Goal: Information Seeking & Learning: Learn about a topic

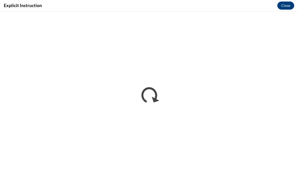
scroll to position [423, 0]
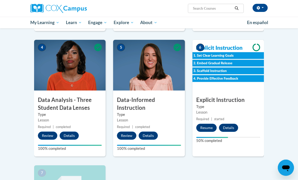
scroll to position [218, 0]
click at [208, 126] on button "Resume" at bounding box center [207, 127] width 20 height 8
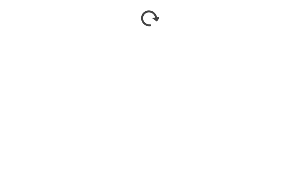
scroll to position [294, 0]
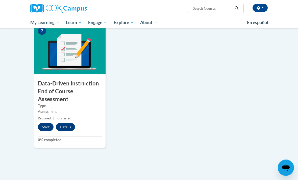
click at [46, 123] on button "Start" at bounding box center [46, 127] width 16 height 8
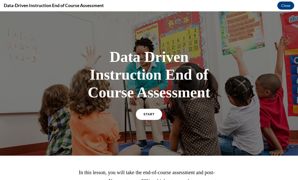
click at [153, 119] on link "START" at bounding box center [149, 114] width 26 height 11
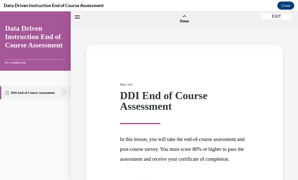
scroll to position [16, 0]
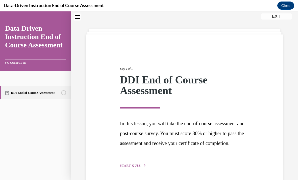
click at [140, 167] on span "START QUIZ" at bounding box center [130, 165] width 21 height 4
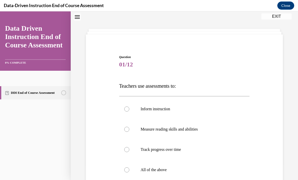
scroll to position [18, 0]
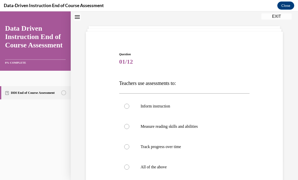
click at [167, 165] on p "All of the above" at bounding box center [189, 166] width 97 height 5
click at [130, 165] on input "All of the above" at bounding box center [126, 166] width 5 height 5
radio input "true"
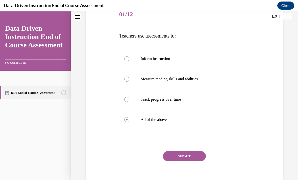
click at [193, 154] on button "SUBMIT" at bounding box center [184, 156] width 43 height 10
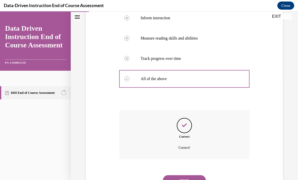
click at [191, 178] on button "NEXT" at bounding box center [184, 180] width 43 height 10
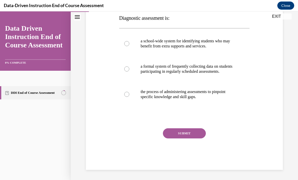
scroll to position [56, 0]
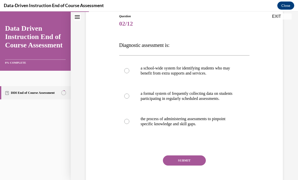
click at [185, 126] on p "the process of administering assessments to pinpoint specific knowledge and ski…" at bounding box center [189, 121] width 97 height 10
click at [130, 124] on input "the process of administering assessments to pinpoint specific knowledge and ski…" at bounding box center [126, 121] width 5 height 5
radio input "true"
click at [190, 165] on button "SUBMIT" at bounding box center [184, 160] width 43 height 10
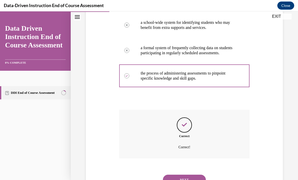
scroll to position [106, 0]
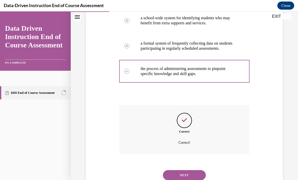
click at [189, 172] on button "NEXT" at bounding box center [184, 175] width 43 height 10
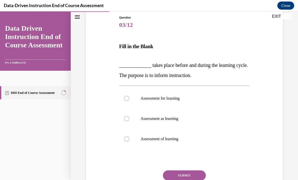
scroll to position [56, 0]
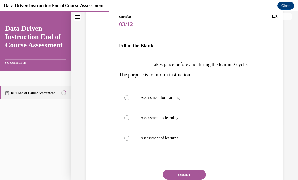
click at [216, 143] on label "Assessment of learning" at bounding box center [184, 138] width 131 height 20
click at [130, 140] on input "Assessment of learning" at bounding box center [126, 137] width 5 height 5
radio input "true"
click at [201, 172] on button "SUBMIT" at bounding box center [184, 174] width 43 height 10
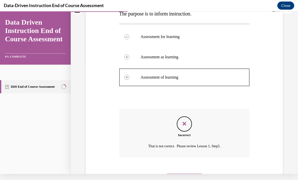
scroll to position [115, 0]
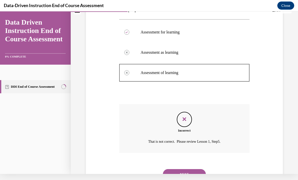
click at [199, 169] on button "NEXT" at bounding box center [184, 174] width 43 height 10
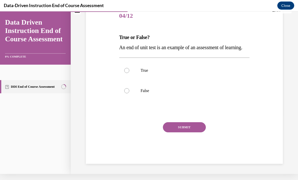
scroll to position [46, 0]
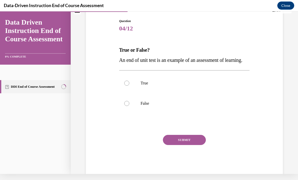
click at [192, 90] on label "True" at bounding box center [184, 83] width 131 height 20
click at [130, 86] on input "True" at bounding box center [126, 82] width 5 height 5
radio input "true"
click at [179, 145] on button "SUBMIT" at bounding box center [184, 140] width 43 height 10
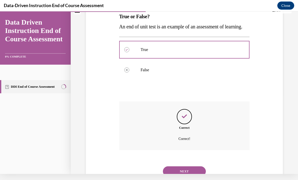
scroll to position [86, 0]
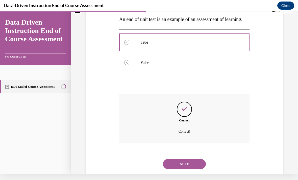
click at [204, 167] on button "NEXT" at bounding box center [184, 164] width 43 height 10
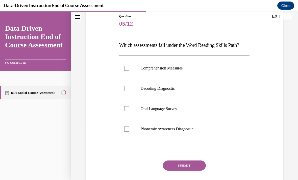
click at [79, 18] on icon "Close navigation menu" at bounding box center [77, 17] width 5 height 4
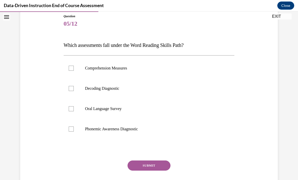
click at [122, 111] on label "Oral Language Survey" at bounding box center [149, 108] width 171 height 20
click at [74, 111] on input "Oral Language Survey" at bounding box center [71, 108] width 5 height 5
checkbox input "true"
click at [119, 92] on label "Decoding Diagnostic" at bounding box center [149, 88] width 171 height 20
click at [74, 91] on input "Decoding Diagnostic" at bounding box center [71, 88] width 5 height 5
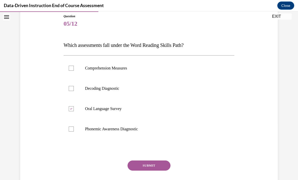
checkbox input "true"
click at [137, 130] on p "Phonemic Awareness Diagnostic" at bounding box center [153, 128] width 137 height 5
click at [74, 130] on input "Phonemic Awareness Diagnostic" at bounding box center [71, 128] width 5 height 5
checkbox input "true"
click at [154, 168] on button "SUBMIT" at bounding box center [149, 165] width 43 height 10
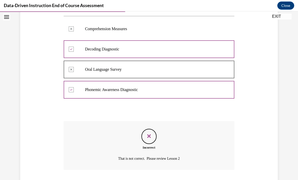
scroll to position [106, 0]
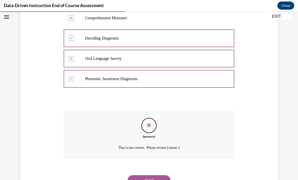
click at [165, 175] on button "NEXT" at bounding box center [149, 180] width 43 height 10
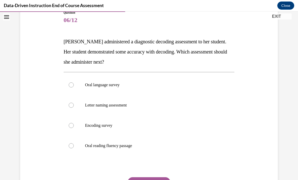
scroll to position [65, 0]
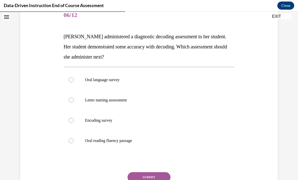
click at [186, 131] on label "Oral reading fluency passage" at bounding box center [149, 140] width 171 height 20
click at [74, 138] on input "Oral reading fluency passage" at bounding box center [71, 140] width 5 height 5
radio input "true"
click at [158, 173] on button "SUBMIT" at bounding box center [149, 177] width 43 height 10
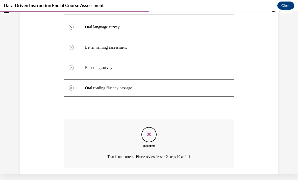
scroll to position [127, 0]
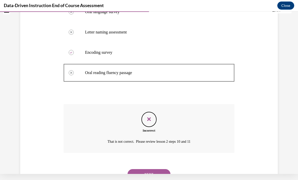
click at [162, 169] on button "NEXT" at bounding box center [149, 174] width 43 height 10
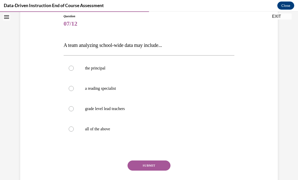
click at [71, 137] on label "all of the above" at bounding box center [149, 129] width 171 height 20
click at [71, 131] on input "all of the above" at bounding box center [71, 128] width 5 height 5
radio input "true"
click at [145, 161] on button "SUBMIT" at bounding box center [149, 165] width 43 height 10
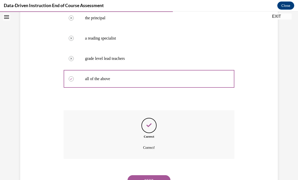
click at [159, 175] on button "NEXT" at bounding box center [149, 180] width 43 height 10
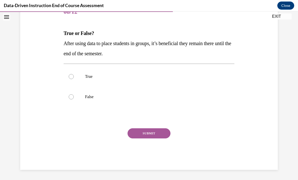
scroll to position [46, 0]
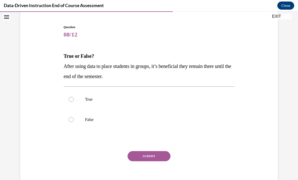
click at [70, 122] on label "False" at bounding box center [149, 119] width 171 height 20
click at [70, 122] on input "False" at bounding box center [71, 119] width 5 height 5
radio input "true"
click at [137, 157] on button "SUBMIT" at bounding box center [149, 156] width 43 height 10
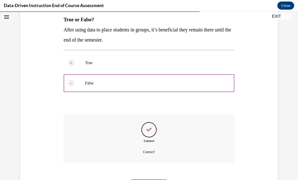
scroll to position [86, 0]
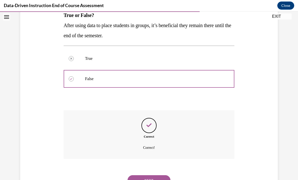
click at [128, 179] on div "NEXT" at bounding box center [149, 180] width 171 height 20
click at [136, 175] on button "NEXT" at bounding box center [149, 180] width 43 height 10
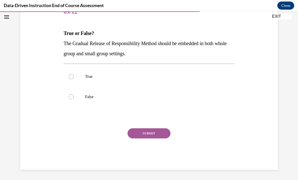
scroll to position [46, 0]
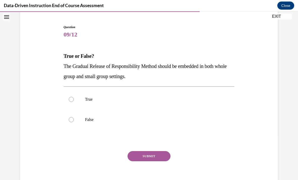
click at [70, 96] on label "True" at bounding box center [149, 99] width 171 height 20
click at [70, 97] on input "True" at bounding box center [71, 99] width 5 height 5
radio input "true"
click at [135, 160] on button "SUBMIT" at bounding box center [149, 156] width 43 height 10
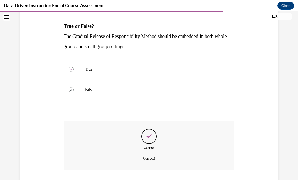
scroll to position [86, 0]
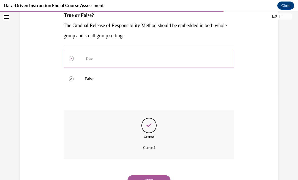
click at [137, 175] on button "NEXT" at bounding box center [149, 180] width 43 height 10
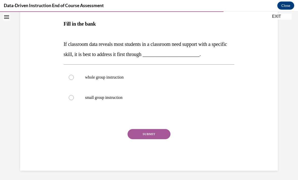
scroll to position [56, 0]
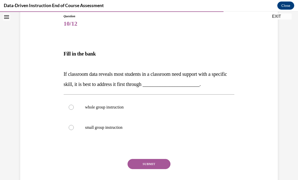
click at [74, 108] on label "whole group instruction" at bounding box center [149, 107] width 171 height 20
click at [74, 108] on input "whole group instruction" at bounding box center [71, 106] width 5 height 5
radio input "true"
click at [141, 166] on button "SUBMIT" at bounding box center [149, 164] width 43 height 10
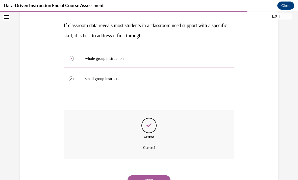
click at [133, 178] on button "NEXT" at bounding box center [149, 180] width 43 height 10
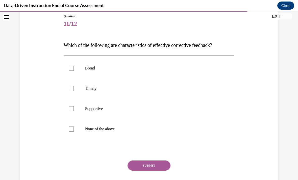
click at [74, 113] on label "Supportive" at bounding box center [149, 108] width 171 height 20
click at [74, 111] on input "Supportive" at bounding box center [71, 108] width 5 height 5
checkbox input "true"
click at [69, 95] on label "Timely" at bounding box center [149, 88] width 171 height 20
click at [69, 91] on input "Timely" at bounding box center [71, 88] width 5 height 5
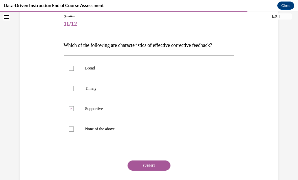
checkbox input "true"
click at [71, 71] on label "Broad" at bounding box center [149, 68] width 171 height 20
click at [71, 71] on input "Broad" at bounding box center [71, 68] width 5 height 5
checkbox input "true"
click at [86, 144] on div "Question 11/12 Which of the following are characteristics of effective correcti…" at bounding box center [149, 108] width 171 height 188
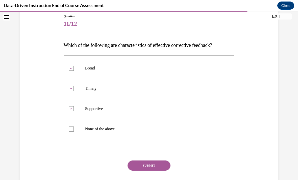
click at [136, 168] on button "SUBMIT" at bounding box center [149, 165] width 43 height 10
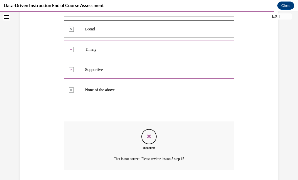
scroll to position [106, 0]
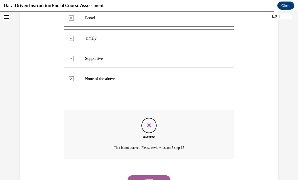
click at [136, 175] on button "NEXT" at bounding box center [149, 180] width 43 height 10
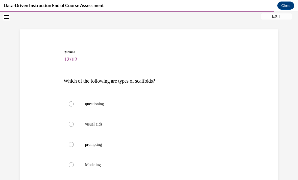
scroll to position [21, 0]
radio input "true"
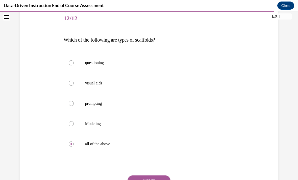
scroll to position [61, 0]
click at [164, 178] on button "SUBMIT" at bounding box center [149, 180] width 43 height 10
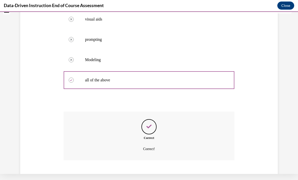
scroll to position [127, 0]
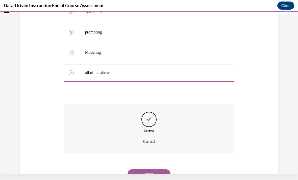
click at [161, 170] on button "NEXT" at bounding box center [149, 174] width 43 height 10
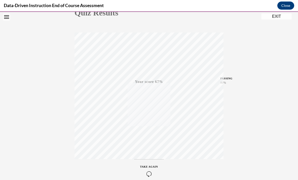
scroll to position [74, 0]
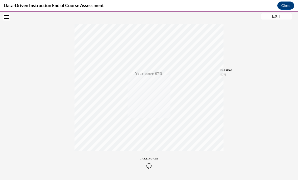
click at [153, 160] on div "TAKE AGAIN" at bounding box center [149, 162] width 18 height 12
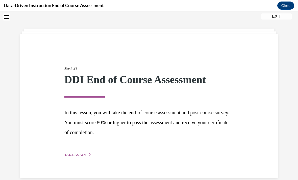
click at [87, 155] on button "TAKE AGAIN" at bounding box center [78, 154] width 27 height 5
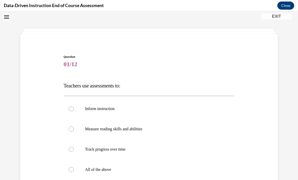
click at [107, 170] on p "All of the above" at bounding box center [153, 169] width 137 height 5
click at [74, 170] on input "All of the above" at bounding box center [71, 169] width 5 height 5
radio input "true"
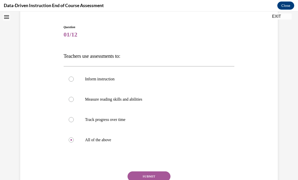
scroll to position [61, 0]
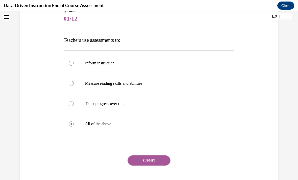
click at [194, 145] on div at bounding box center [149, 144] width 171 height 6
click at [162, 160] on button "SUBMIT" at bounding box center [149, 160] width 43 height 10
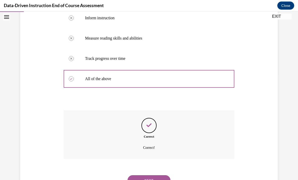
click at [156, 175] on button "NEXT" at bounding box center [149, 180] width 43 height 10
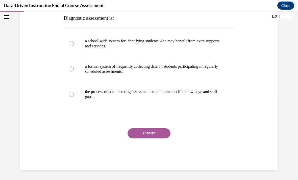
scroll to position [56, 0]
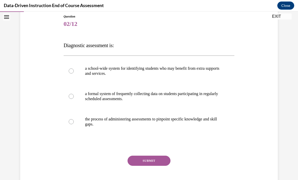
click at [177, 70] on p "a school-wide system for identifying students who may benefit from extra suppor…" at bounding box center [153, 71] width 137 height 10
click at [74, 70] on input "a school-wide system for identifying students who may benefit from extra suppor…" at bounding box center [71, 70] width 5 height 5
radio input "true"
click at [166, 119] on p "the process of administering assessments to pinpoint specific knowledge and ski…" at bounding box center [153, 121] width 137 height 10
click at [74, 119] on input "the process of administering assessments to pinpoint specific knowledge and ski…" at bounding box center [71, 121] width 5 height 5
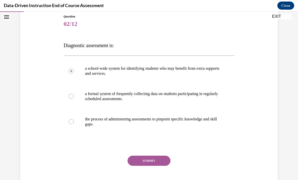
radio input "true"
click at [154, 158] on button "SUBMIT" at bounding box center [149, 160] width 43 height 10
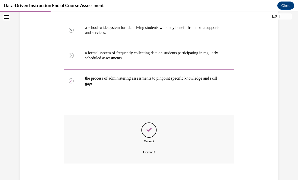
scroll to position [101, 0]
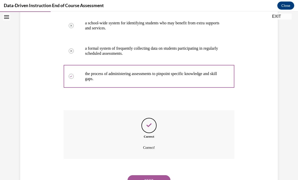
click at [156, 175] on button "NEXT" at bounding box center [149, 180] width 43 height 10
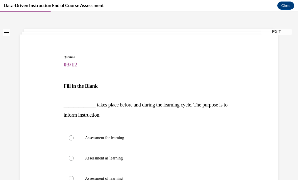
scroll to position [17, 0]
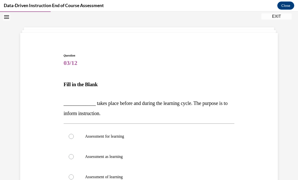
click at [122, 138] on p "Assessment for learning" at bounding box center [153, 136] width 137 height 5
click at [74, 138] on input "Assessment for learning" at bounding box center [71, 136] width 5 height 5
radio input "true"
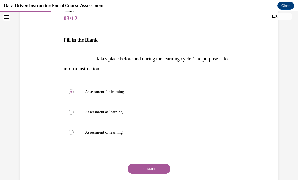
click at [151, 167] on button "SUBMIT" at bounding box center [149, 168] width 43 height 10
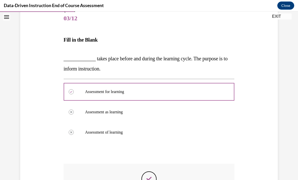
scroll to position [6, 0]
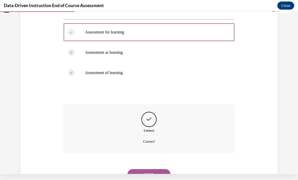
click at [168, 170] on button "NEXT" at bounding box center [149, 174] width 43 height 10
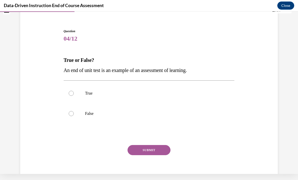
click at [71, 85] on label "True" at bounding box center [149, 93] width 171 height 20
click at [71, 91] on input "True" at bounding box center [71, 93] width 5 height 5
radio input "true"
click at [140, 148] on button "SUBMIT" at bounding box center [149, 150] width 43 height 10
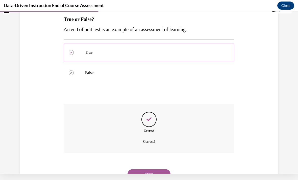
click at [160, 169] on button "NEXT" at bounding box center [149, 174] width 43 height 10
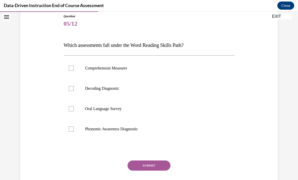
click at [196, 125] on label "Phonemic Awareness Diagnostic" at bounding box center [149, 129] width 171 height 20
click at [74, 126] on input "Phonemic Awareness Diagnostic" at bounding box center [71, 128] width 5 height 5
checkbox input "true"
click at [207, 104] on label "Oral Language Survey" at bounding box center [149, 108] width 171 height 20
click at [74, 106] on input "Oral Language Survey" at bounding box center [71, 108] width 5 height 5
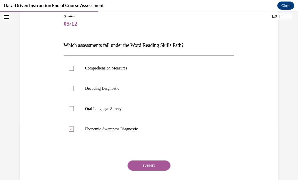
checkbox input "true"
click at [226, 73] on label "Comprehension Measures" at bounding box center [149, 68] width 171 height 20
click at [74, 71] on input "Comprehension Measures" at bounding box center [71, 68] width 5 height 5
checkbox input "true"
click at [216, 91] on label "Decoding Diagnostic" at bounding box center [149, 88] width 171 height 20
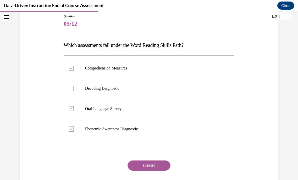
click at [74, 91] on input "Decoding Diagnostic" at bounding box center [71, 88] width 5 height 5
checkbox input "true"
click at [159, 167] on button "SUBMIT" at bounding box center [149, 165] width 43 height 10
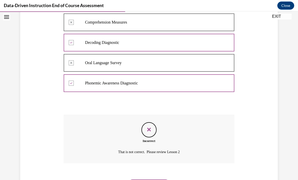
scroll to position [106, 0]
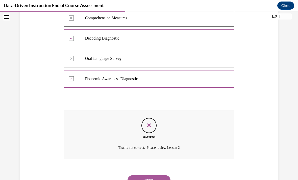
click at [166, 175] on button "NEXT" at bounding box center [149, 180] width 43 height 10
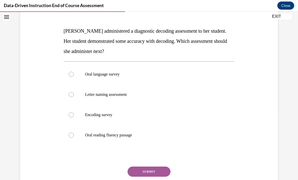
scroll to position [71, 0]
click at [232, 120] on label "Encoding survey" at bounding box center [149, 114] width 171 height 20
click at [74, 117] on input "Encoding survey" at bounding box center [71, 114] width 5 height 5
radio input "true"
click at [165, 173] on button "SUBMIT" at bounding box center [149, 171] width 43 height 10
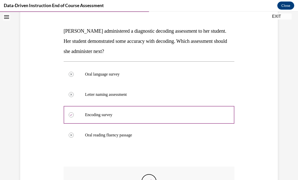
scroll to position [6, 0]
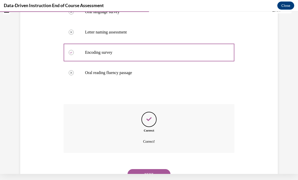
click at [160, 169] on button "NEXT" at bounding box center [149, 174] width 43 height 10
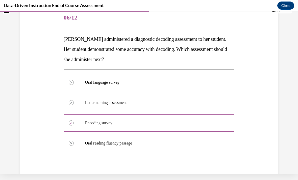
scroll to position [0, 0]
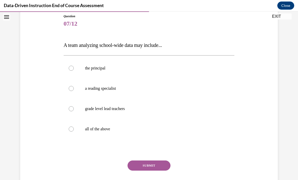
click at [98, 124] on label "all of the above" at bounding box center [149, 129] width 171 height 20
click at [74, 126] on input "all of the above" at bounding box center [71, 128] width 5 height 5
radio input "true"
click at [161, 165] on button "SUBMIT" at bounding box center [149, 165] width 43 height 10
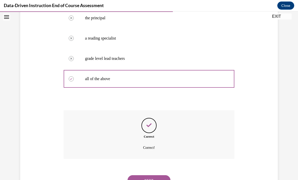
click at [154, 175] on button "NEXT" at bounding box center [149, 180] width 43 height 10
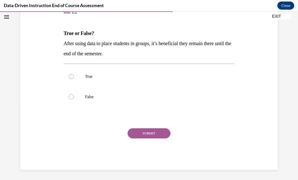
scroll to position [46, 0]
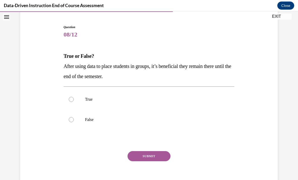
click at [207, 116] on label "False" at bounding box center [149, 119] width 171 height 20
click at [74, 117] on input "False" at bounding box center [71, 119] width 5 height 5
radio input "true"
click at [164, 156] on button "SUBMIT" at bounding box center [149, 156] width 43 height 10
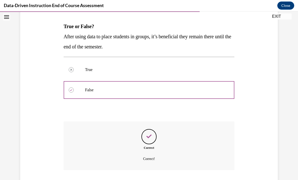
scroll to position [86, 0]
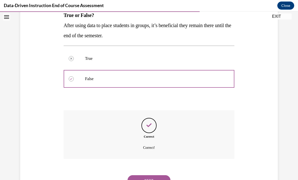
click at [164, 175] on button "NEXT" at bounding box center [149, 180] width 43 height 10
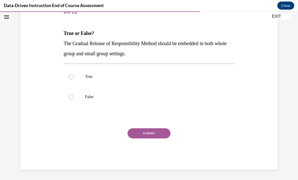
scroll to position [46, 0]
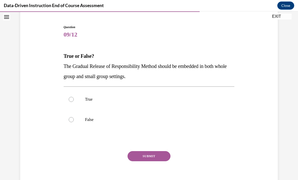
click at [200, 114] on label "False" at bounding box center [149, 119] width 171 height 20
click at [74, 117] on input "False" at bounding box center [71, 119] width 5 height 5
radio input "true"
click at [159, 156] on button "SUBMIT" at bounding box center [149, 156] width 43 height 10
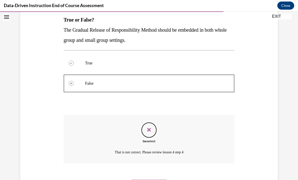
scroll to position [86, 0]
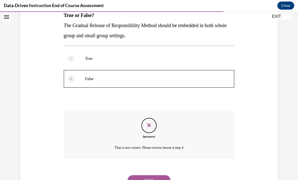
click at [167, 175] on button "NEXT" at bounding box center [149, 180] width 43 height 10
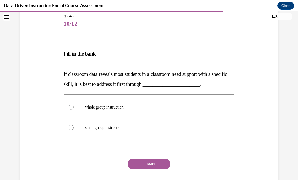
click at [123, 109] on p "whole group instruction" at bounding box center [153, 106] width 137 height 5
click at [74, 109] on input "whole group instruction" at bounding box center [71, 106] width 5 height 5
radio input "true"
click at [158, 162] on button "SUBMIT" at bounding box center [149, 164] width 43 height 10
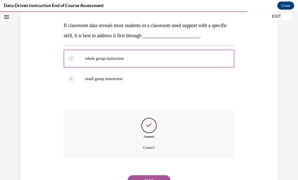
click at [152, 175] on button "NEXT" at bounding box center [149, 180] width 43 height 10
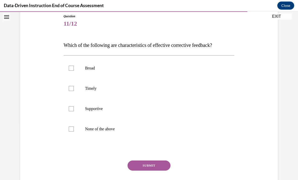
click at [98, 115] on label "Supportive" at bounding box center [149, 108] width 171 height 20
click at [74, 111] on input "Supportive" at bounding box center [71, 108] width 5 height 5
checkbox input "true"
click at [93, 92] on label "Timely" at bounding box center [149, 88] width 171 height 20
click at [74, 91] on input "Timely" at bounding box center [71, 88] width 5 height 5
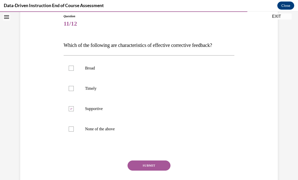
checkbox input "true"
click at [156, 167] on button "SUBMIT" at bounding box center [149, 165] width 43 height 10
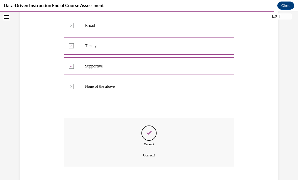
scroll to position [106, 0]
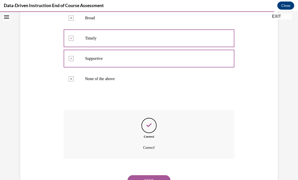
click at [160, 175] on button "NEXT" at bounding box center [149, 180] width 43 height 10
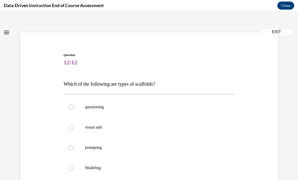
scroll to position [20, 0]
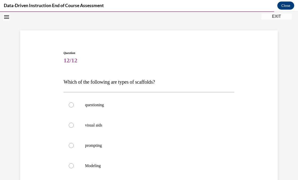
radio input "true"
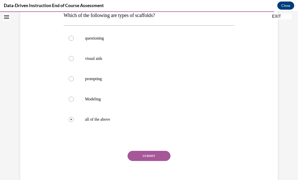
scroll to position [86, 0]
click at [145, 157] on button "SUBMIT" at bounding box center [149, 156] width 43 height 10
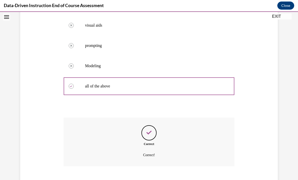
scroll to position [127, 0]
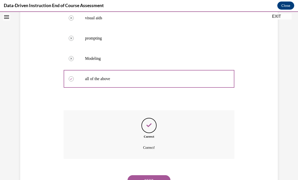
click at [158, 175] on button "NEXT" at bounding box center [149, 180] width 43 height 10
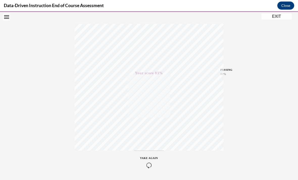
scroll to position [74, 0]
click at [280, 16] on button "EXIT" at bounding box center [277, 16] width 30 height 6
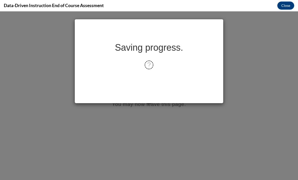
scroll to position [0, 0]
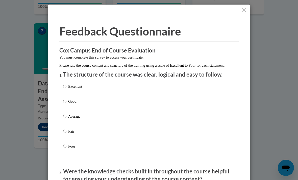
click at [67, 85] on input "Excellent" at bounding box center [64, 86] width 3 height 6
radio input "true"
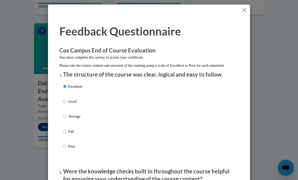
radio input "true"
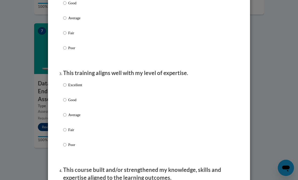
scroll to position [203, 0]
click at [66, 82] on input "Excellent" at bounding box center [64, 85] width 3 height 6
radio input "true"
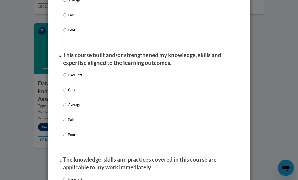
scroll to position [335, 0]
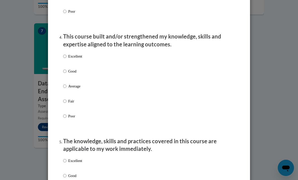
click at [67, 53] on input "Excellent" at bounding box center [64, 56] width 3 height 6
radio input "true"
click at [67, 158] on label "Excellent" at bounding box center [72, 165] width 19 height 14
click at [67, 158] on input "Excellent" at bounding box center [64, 161] width 3 height 6
radio input "true"
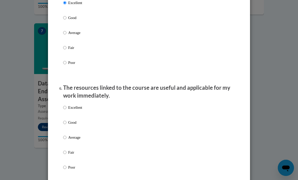
scroll to position [495, 0]
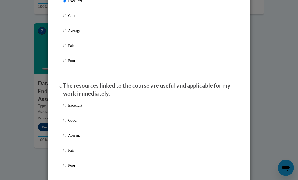
click at [66, 102] on input "Excellent" at bounding box center [64, 105] width 3 height 6
radio input "true"
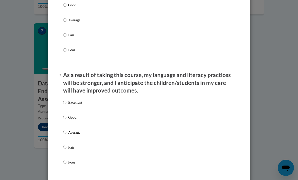
scroll to position [626, 0]
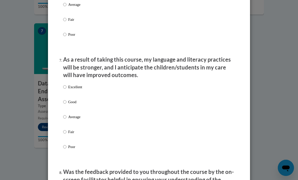
click at [63, 84] on input "Excellent" at bounding box center [64, 87] width 3 height 6
radio input "true"
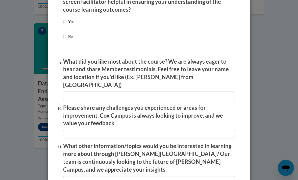
scroll to position [762, 0]
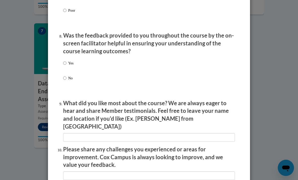
click at [67, 60] on label "Yes" at bounding box center [68, 67] width 10 height 14
click at [67, 60] on input "Yes" at bounding box center [64, 63] width 3 height 6
radio input "true"
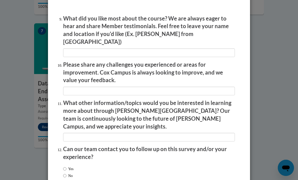
scroll to position [846, 0]
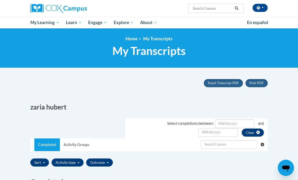
click at [0, 0] on span "Landscape" at bounding box center [0, 0] width 0 height 0
click at [223, 103] on div "zaria hubert" at bounding box center [149, 105] width 245 height 17
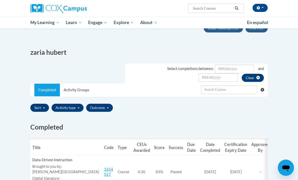
scroll to position [61, 0]
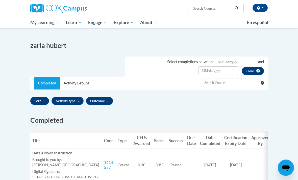
click at [109, 157] on td "Code 1614557" at bounding box center [109, 164] width 14 height 33
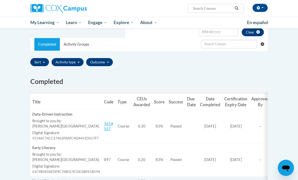
scroll to position [104, 0]
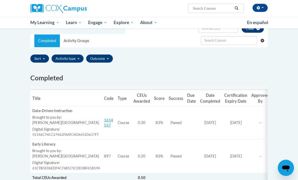
click at [52, 117] on label "Brought to you by:" at bounding box center [66, 117] width 68 height 5
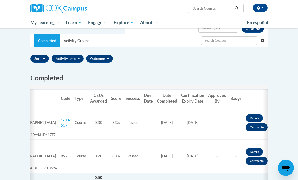
scroll to position [0, 43]
click at [261, 126] on link "Certificate" at bounding box center [257, 127] width 22 height 8
